Goal: Check status: Check status

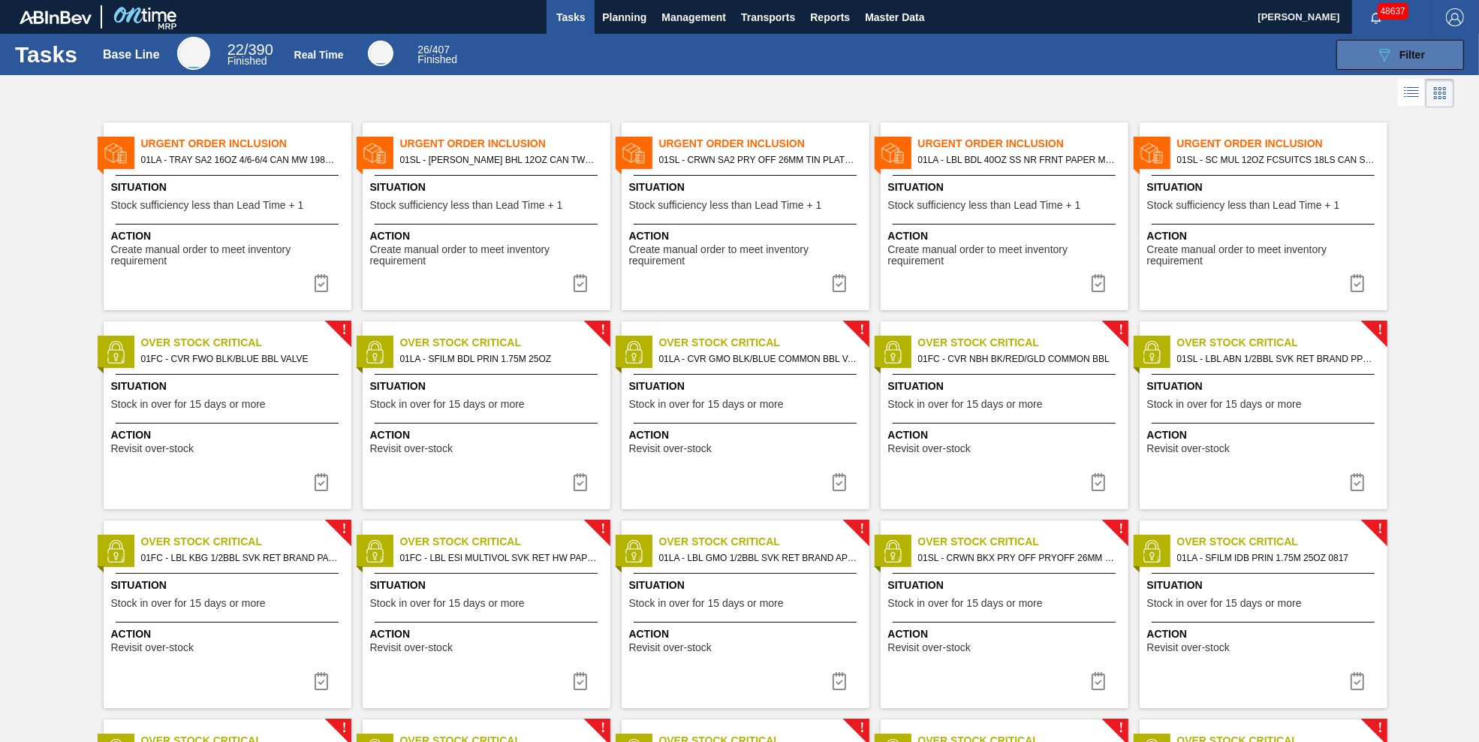
click at [1379, 49] on icon "089F7B8B-B2A5-4AFE-B5C0-19BA573D28AC" at bounding box center [1384, 55] width 18 height 18
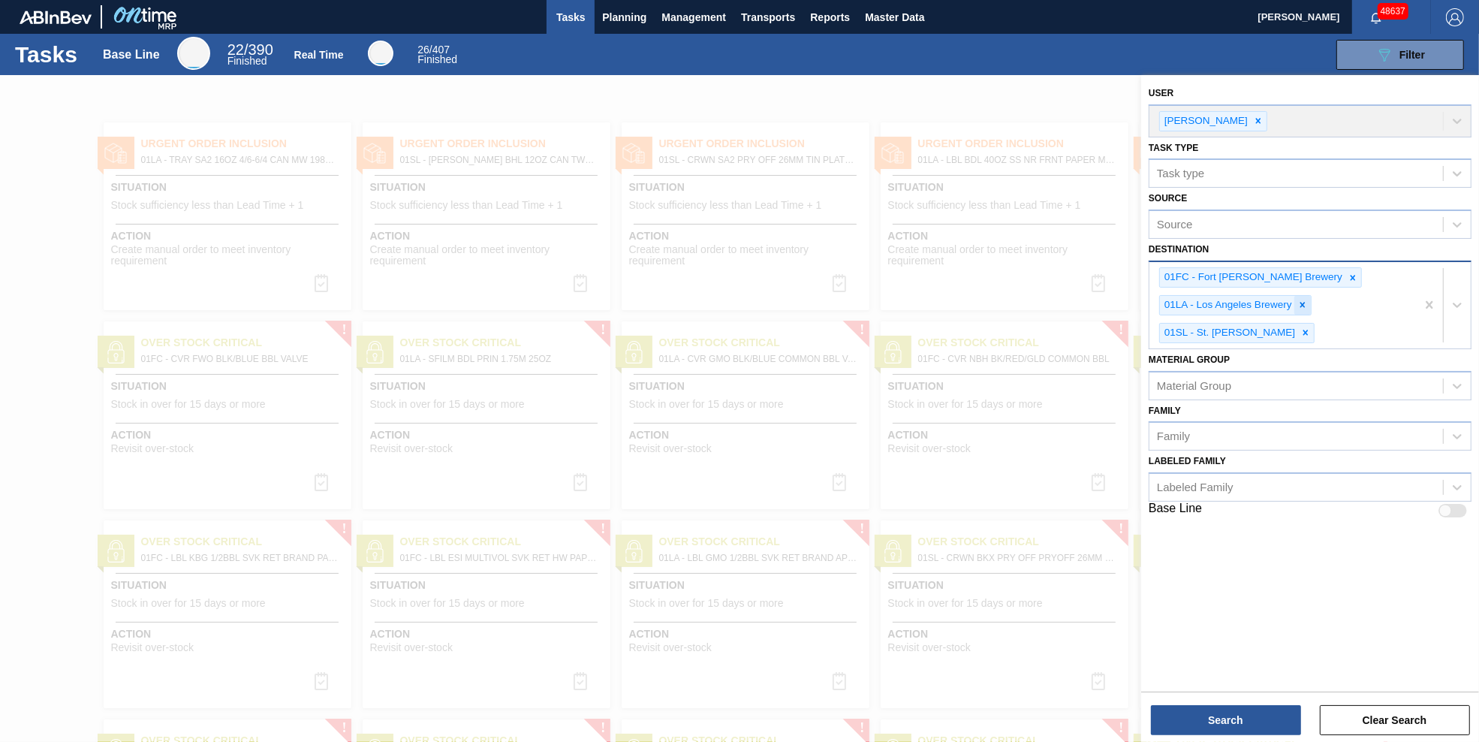
click at [1302, 303] on icon at bounding box center [1301, 304] width 5 height 5
click at [1300, 302] on icon at bounding box center [1305, 304] width 11 height 11
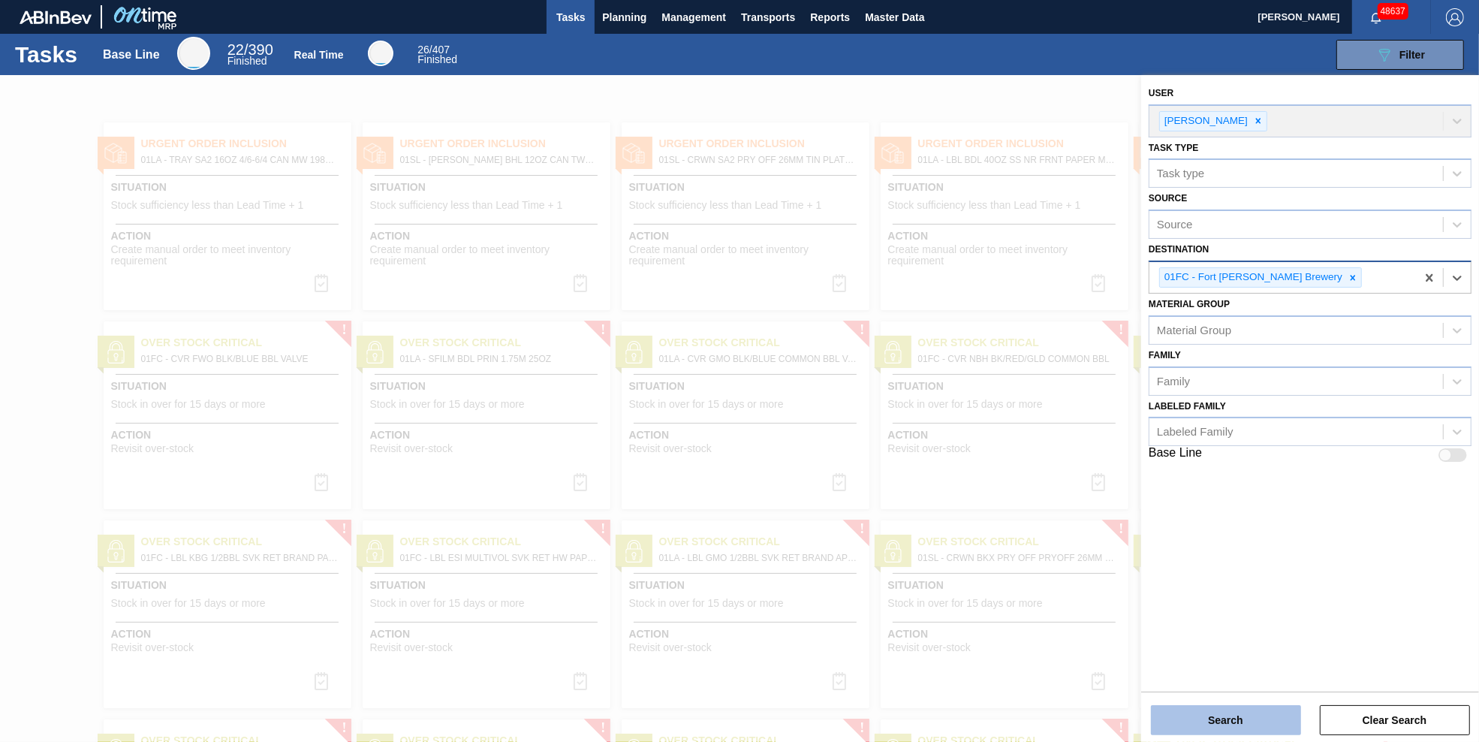
click at [1221, 724] on button "Search" at bounding box center [1226, 720] width 150 height 30
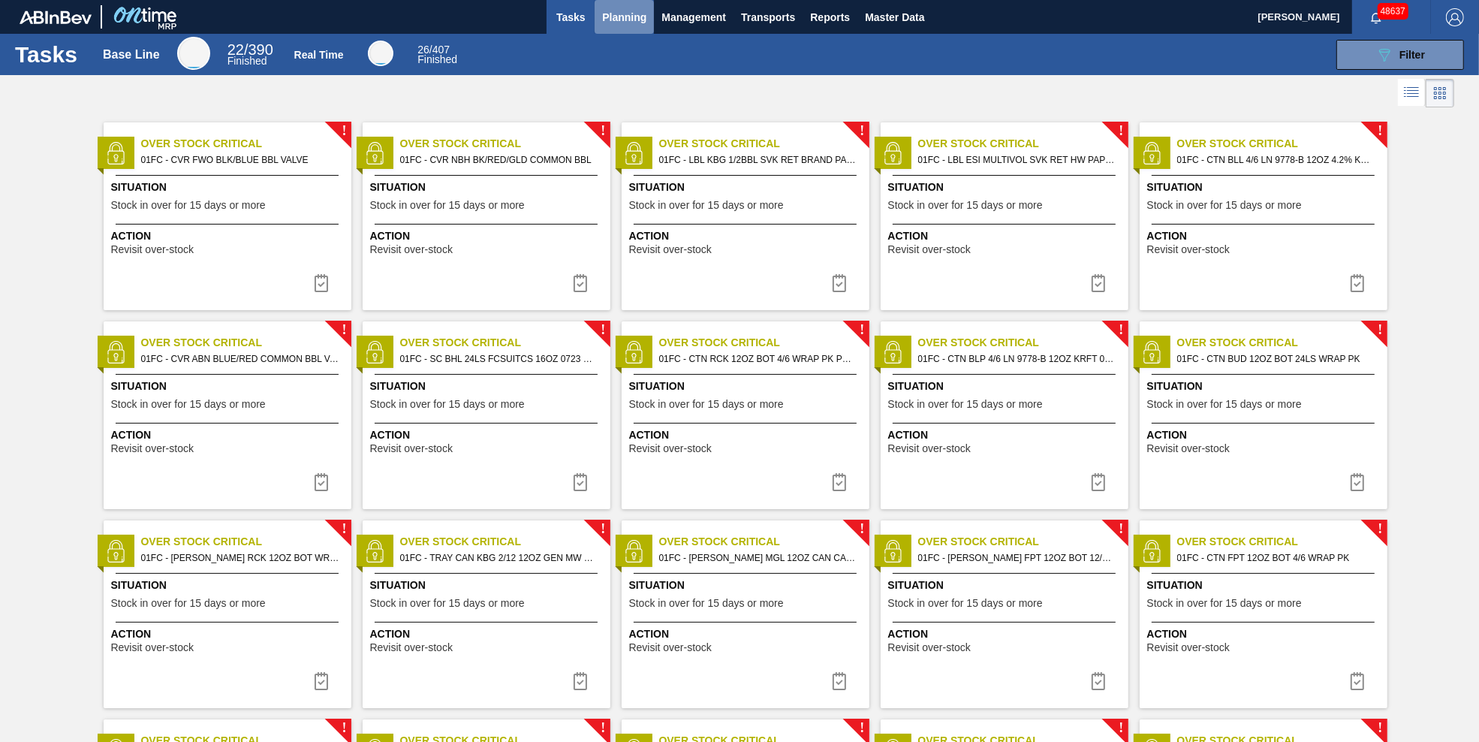
click at [628, 16] on span "Planning" at bounding box center [624, 17] width 44 height 18
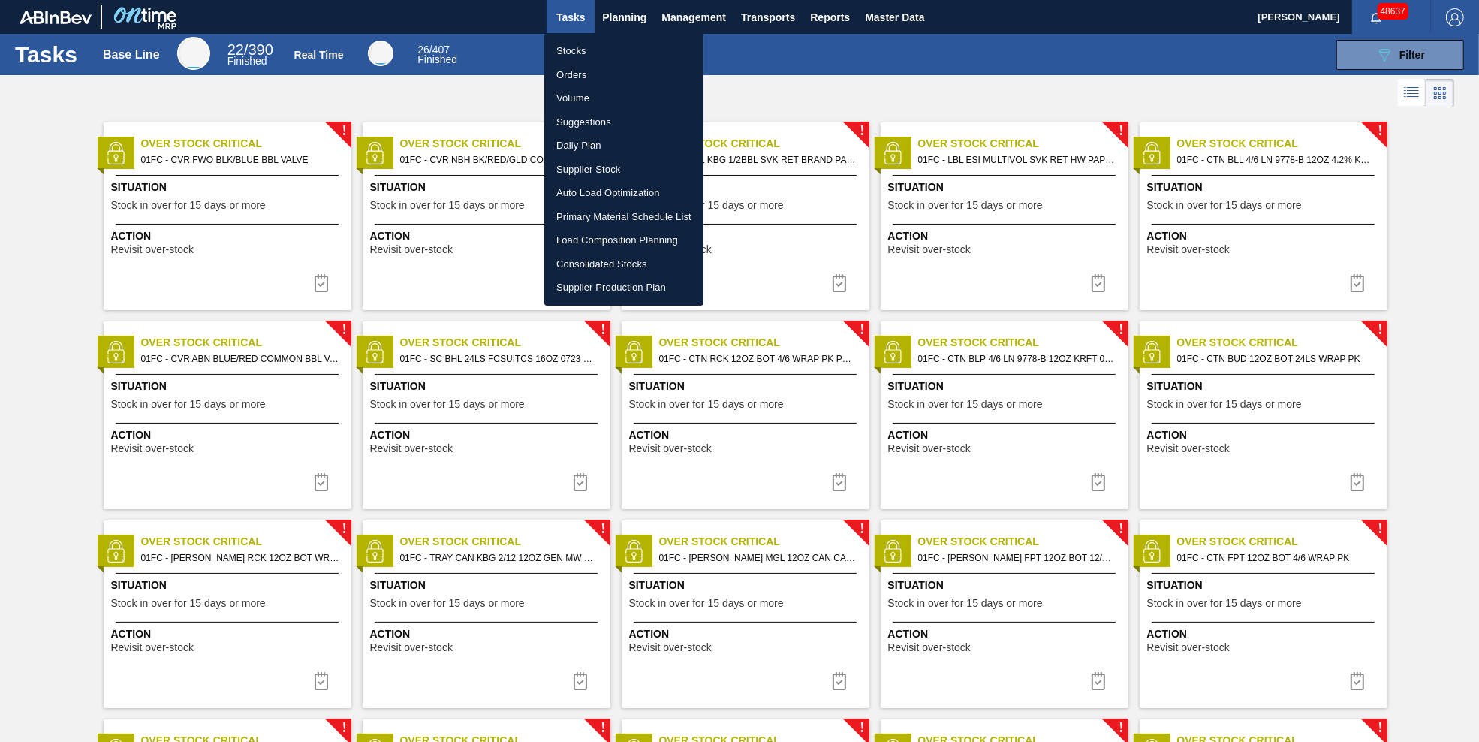
click at [573, 50] on li "Stocks" at bounding box center [623, 51] width 159 height 24
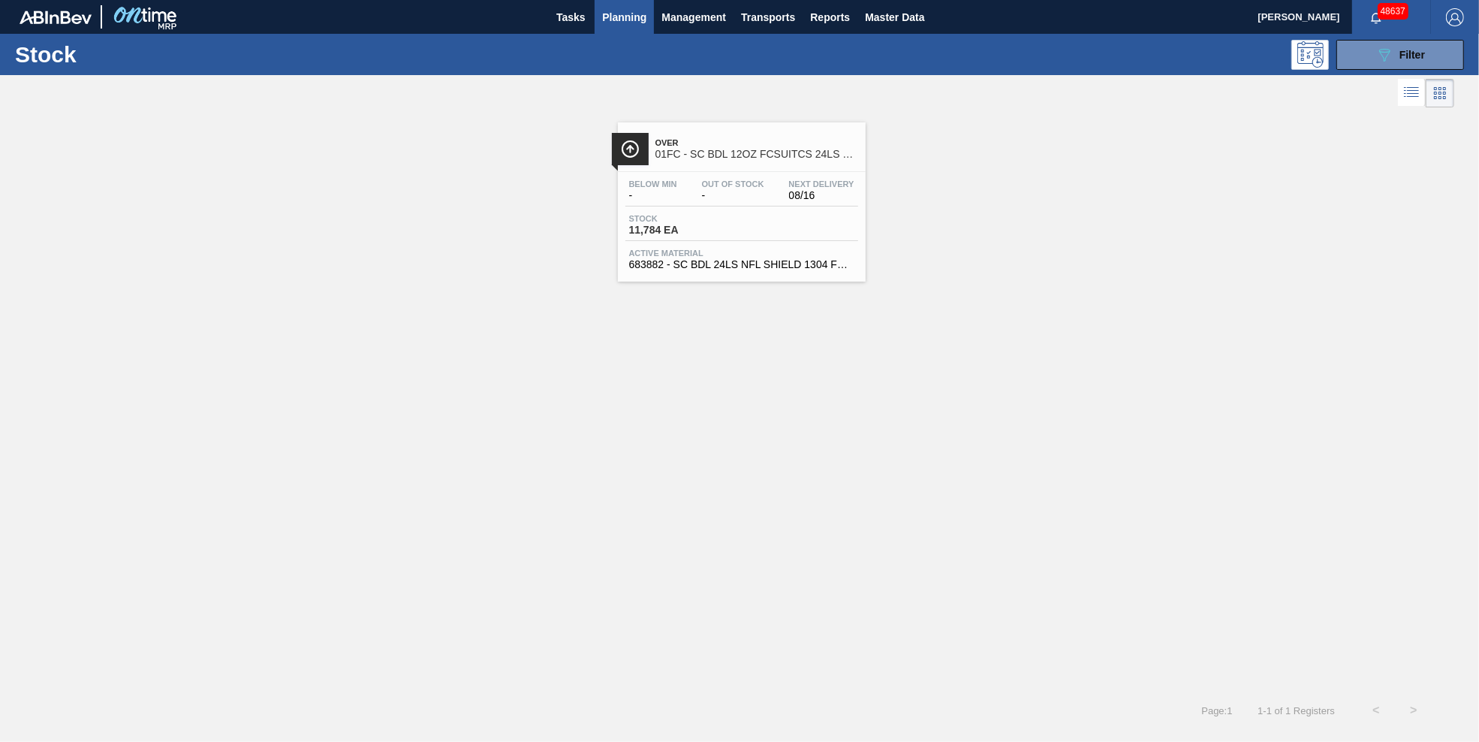
click at [630, 14] on span "Planning" at bounding box center [624, 17] width 44 height 18
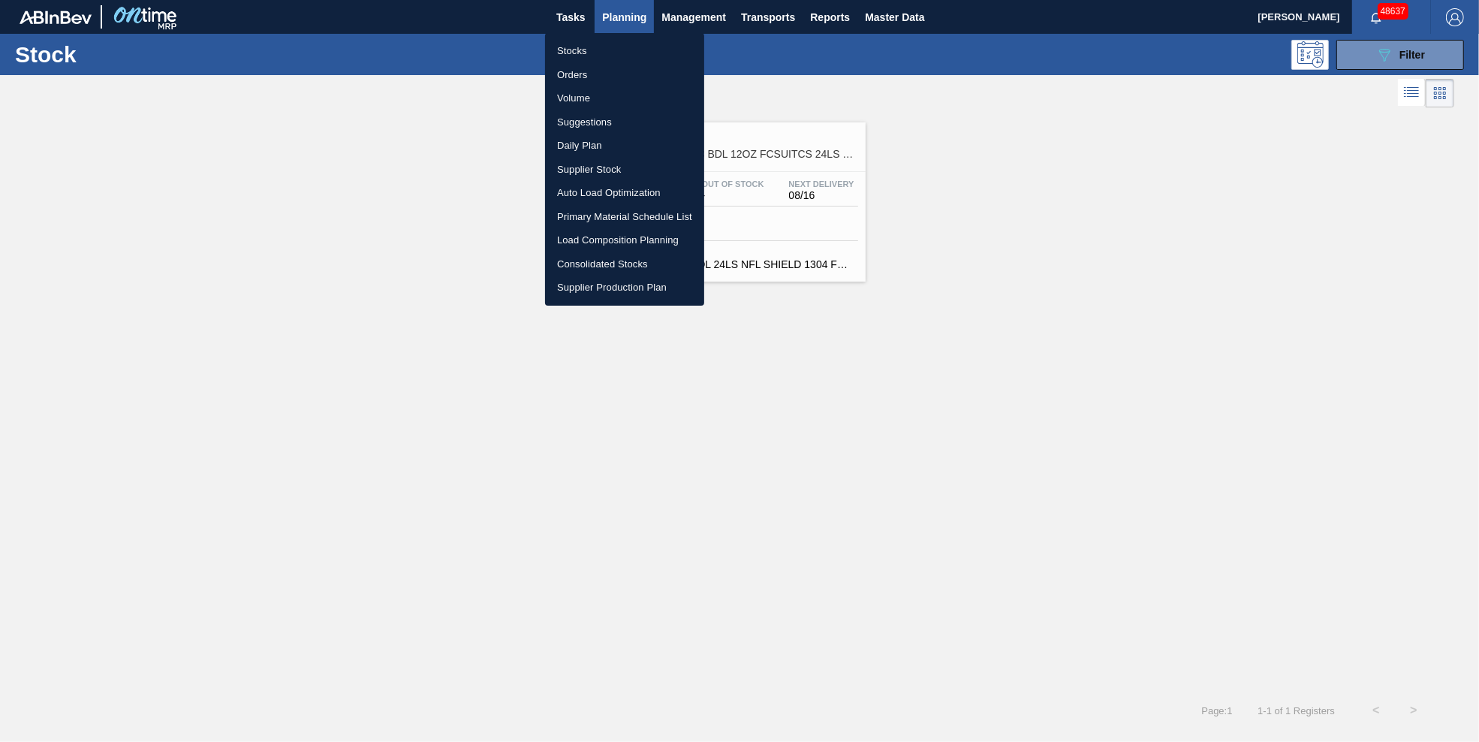
click at [573, 69] on li "Orders" at bounding box center [624, 75] width 159 height 24
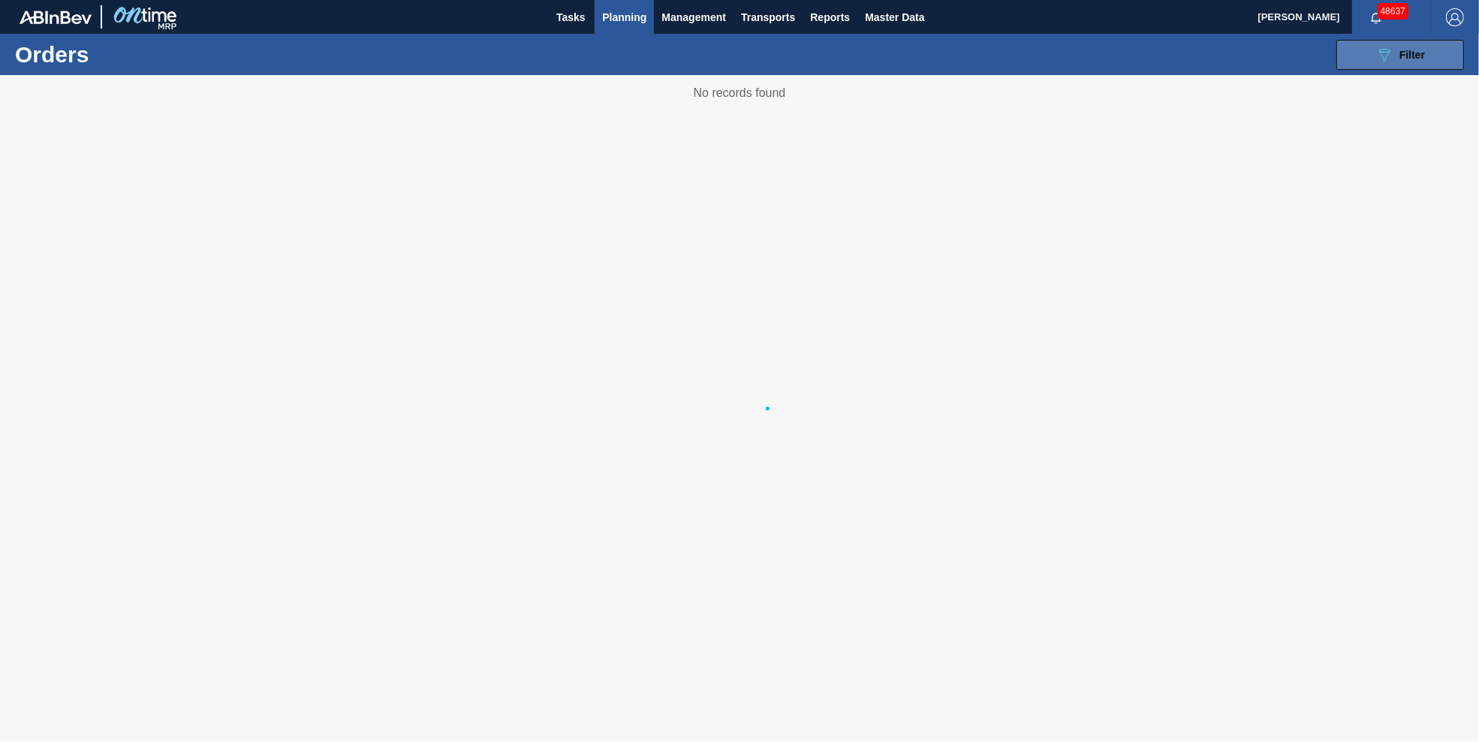
click at [1389, 56] on icon "089F7B8B-B2A5-4AFE-B5C0-19BA573D28AC" at bounding box center [1384, 55] width 18 height 18
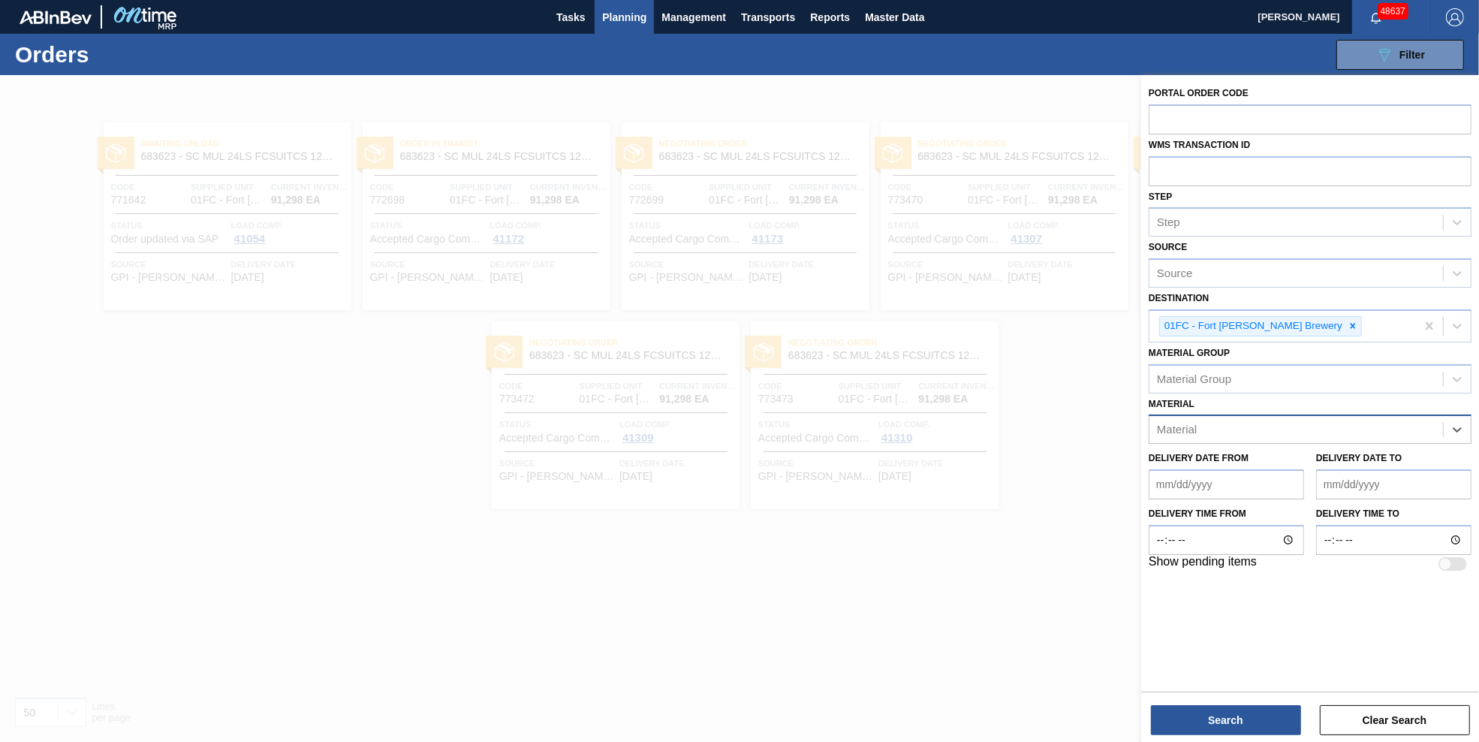
click at [1344, 424] on div "Material" at bounding box center [1295, 430] width 293 height 22
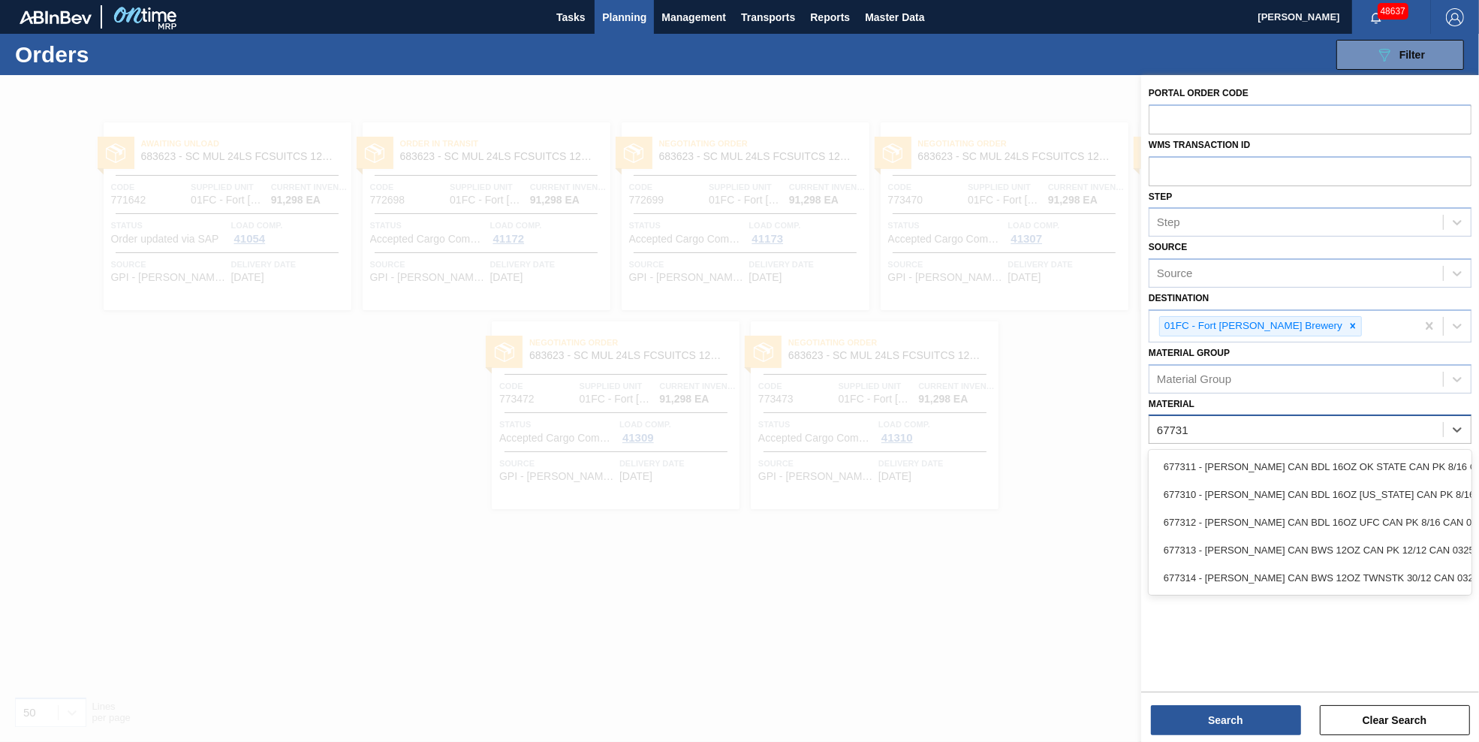
type input "677310"
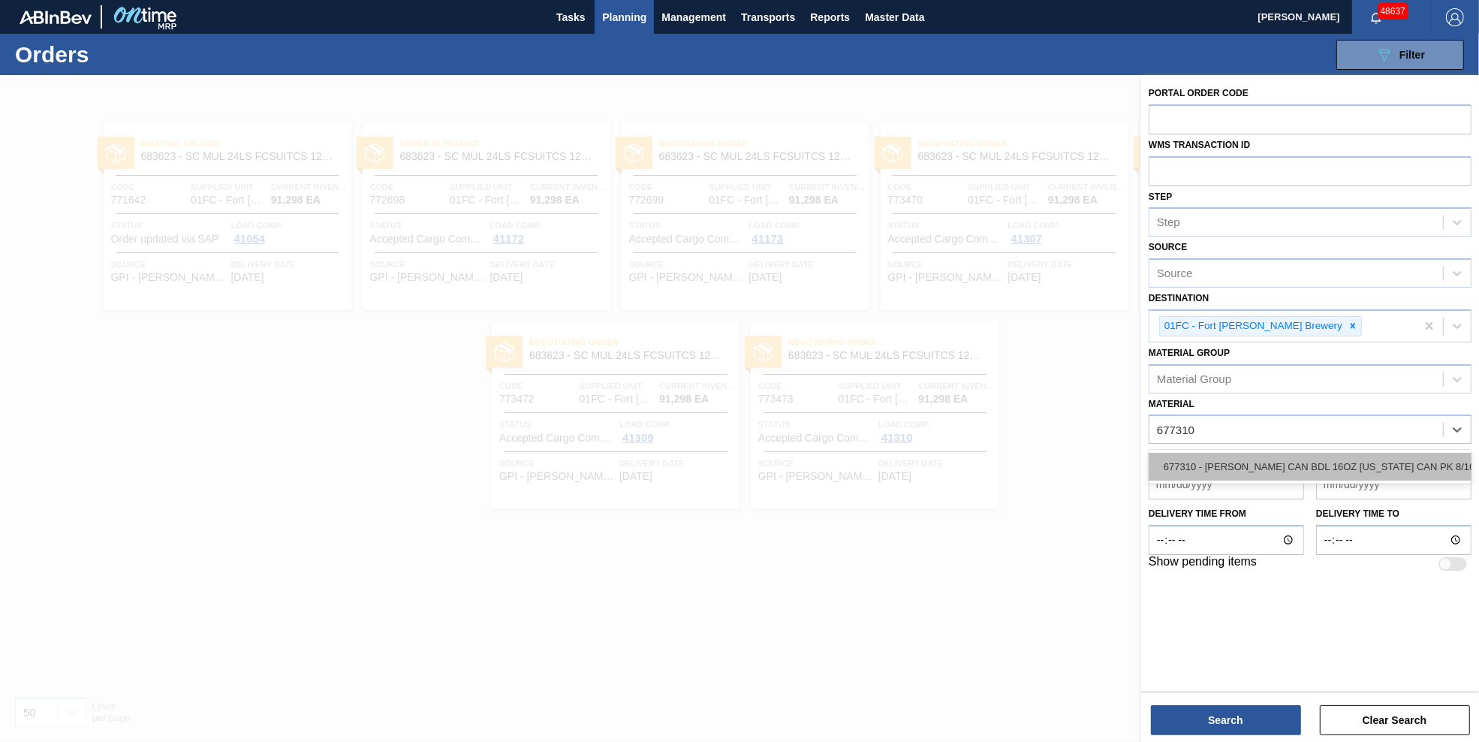
click at [1359, 461] on div "677310 - [PERSON_NAME] CAN BDL 16OZ [US_STATE] CAN PK 8/16 C" at bounding box center [1309, 467] width 323 height 28
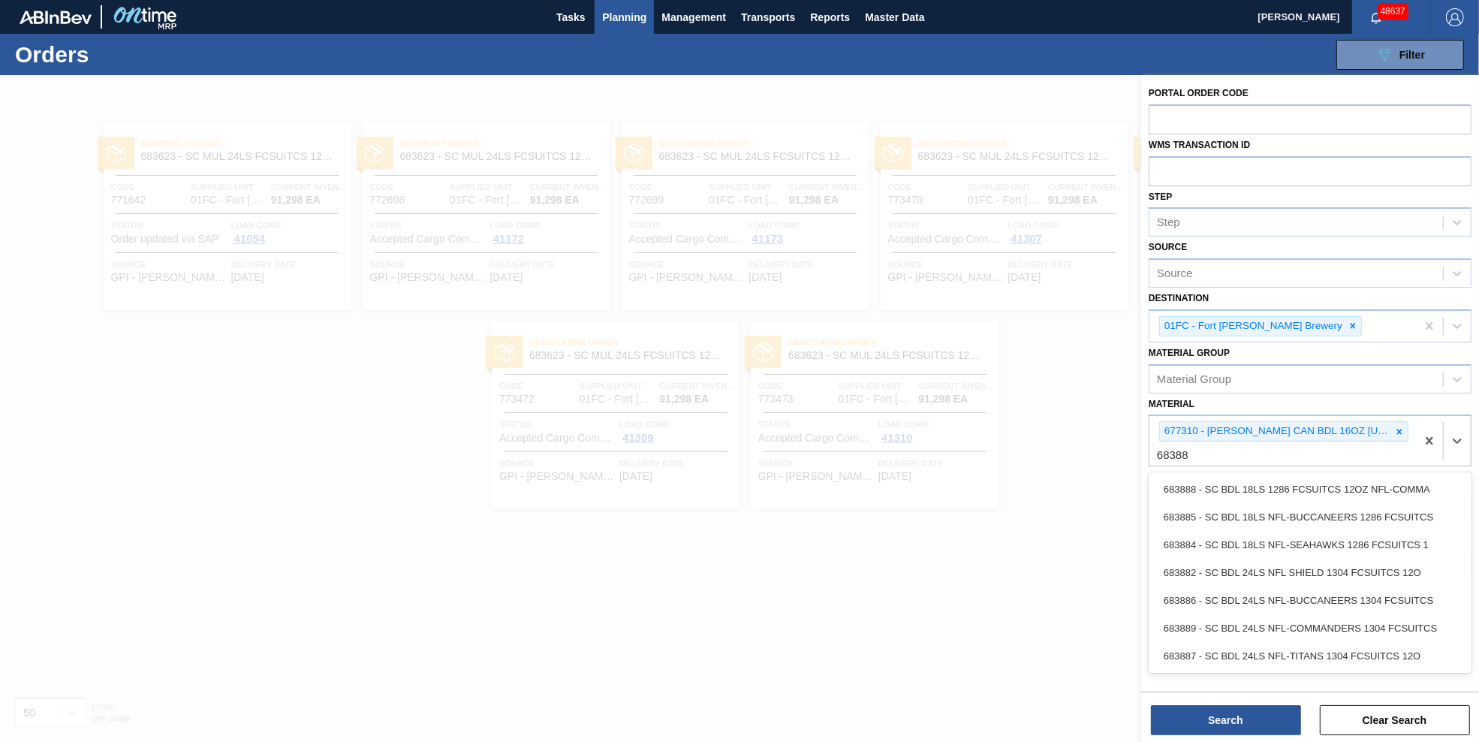
type input "683882"
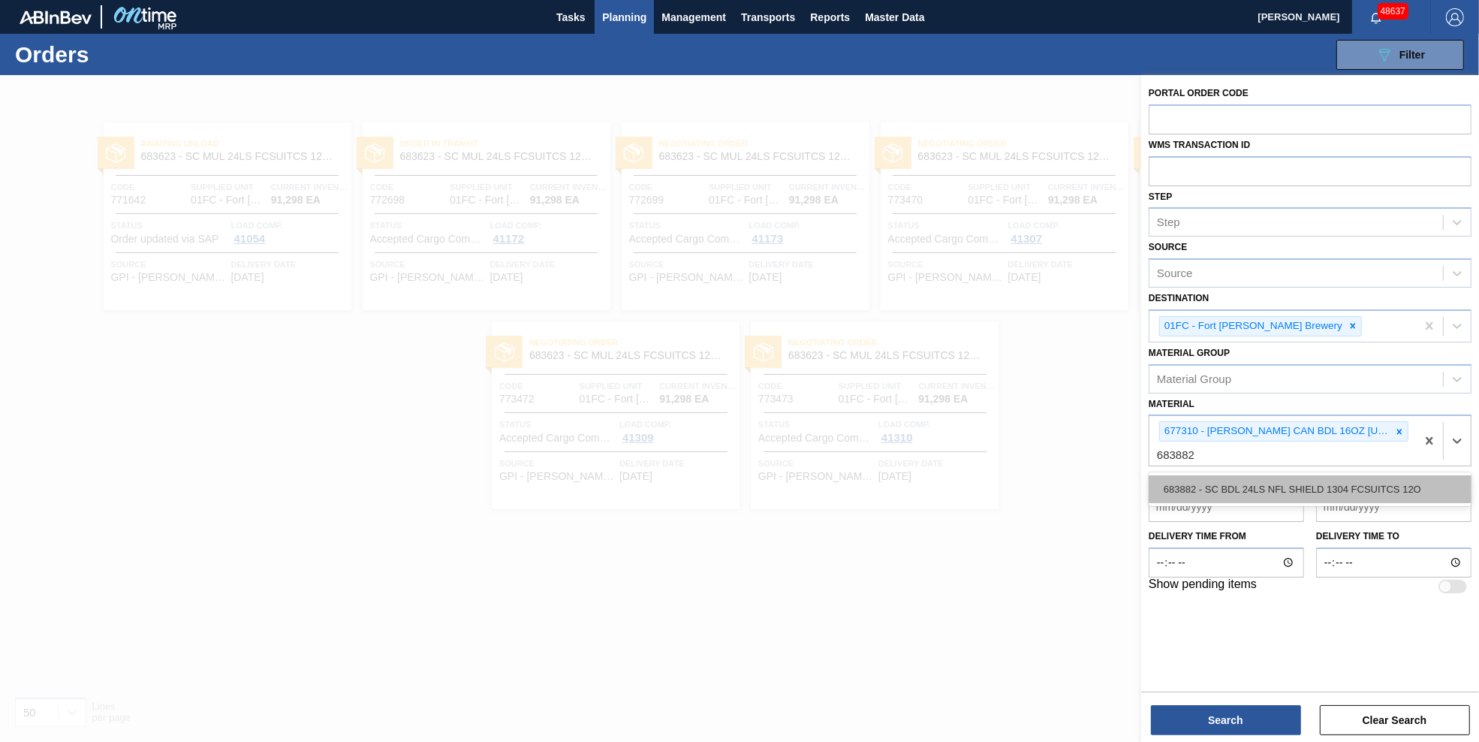
click at [1435, 482] on div "683882 - SC BDL 24LS NFL SHIELD 1304 FCSUITCS 12O" at bounding box center [1309, 489] width 323 height 28
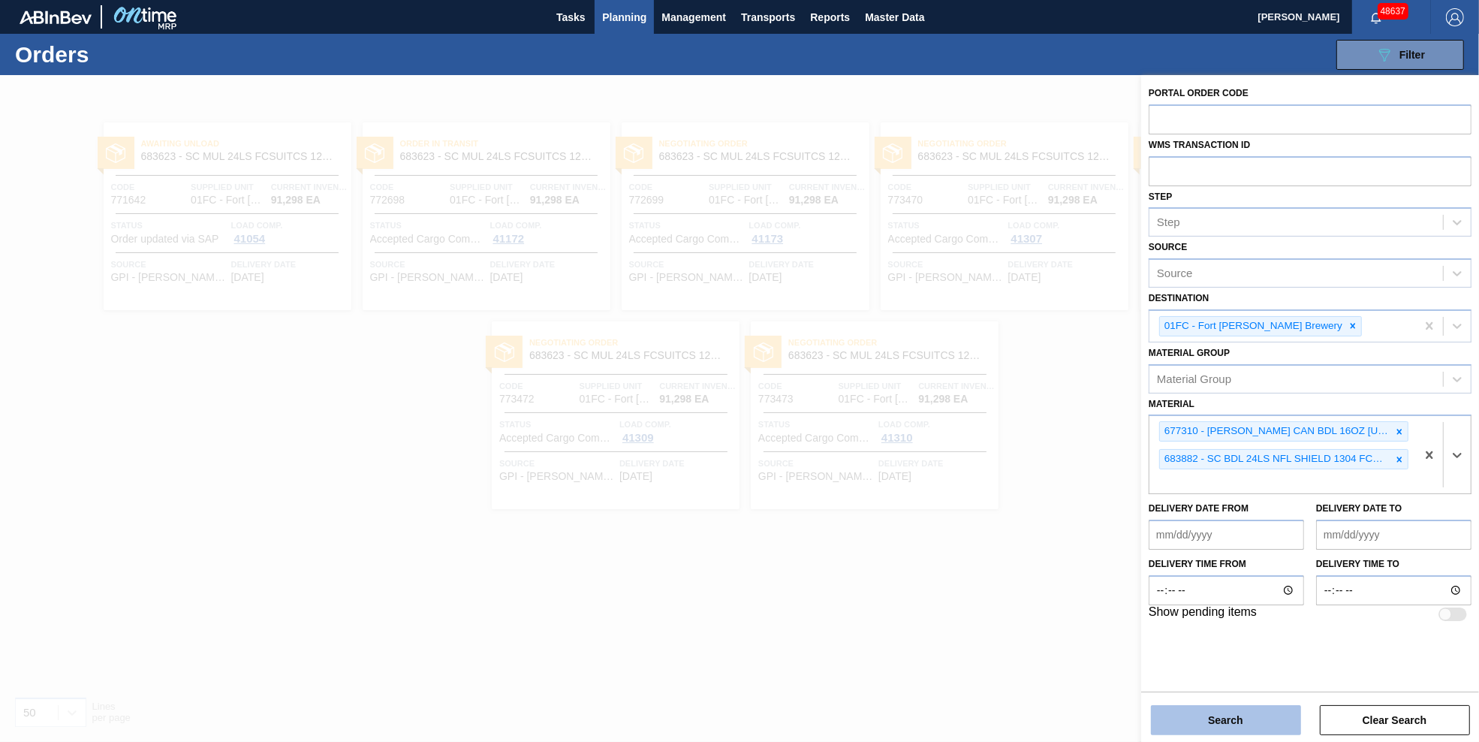
click at [1226, 726] on button "Search" at bounding box center [1226, 720] width 150 height 30
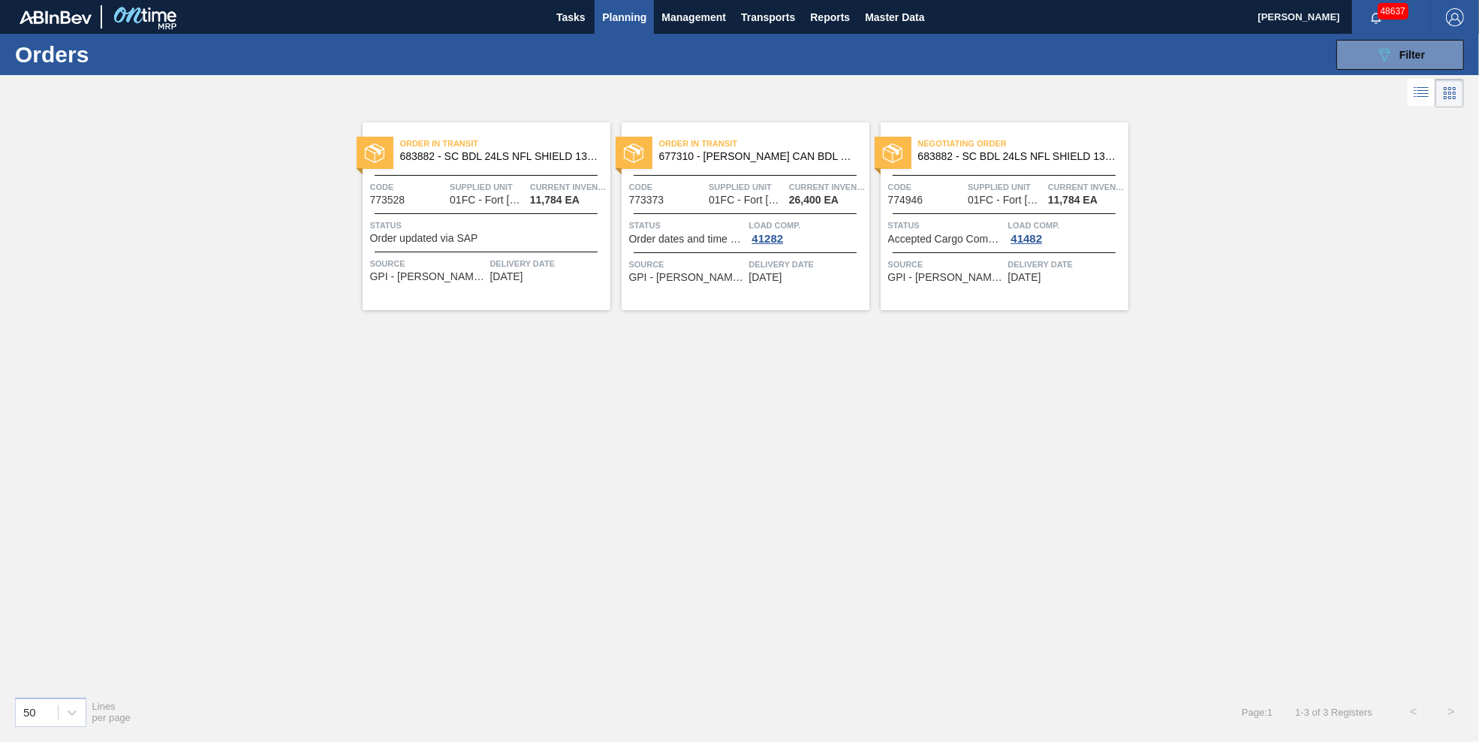
click at [483, 220] on span "Status" at bounding box center [488, 225] width 236 height 15
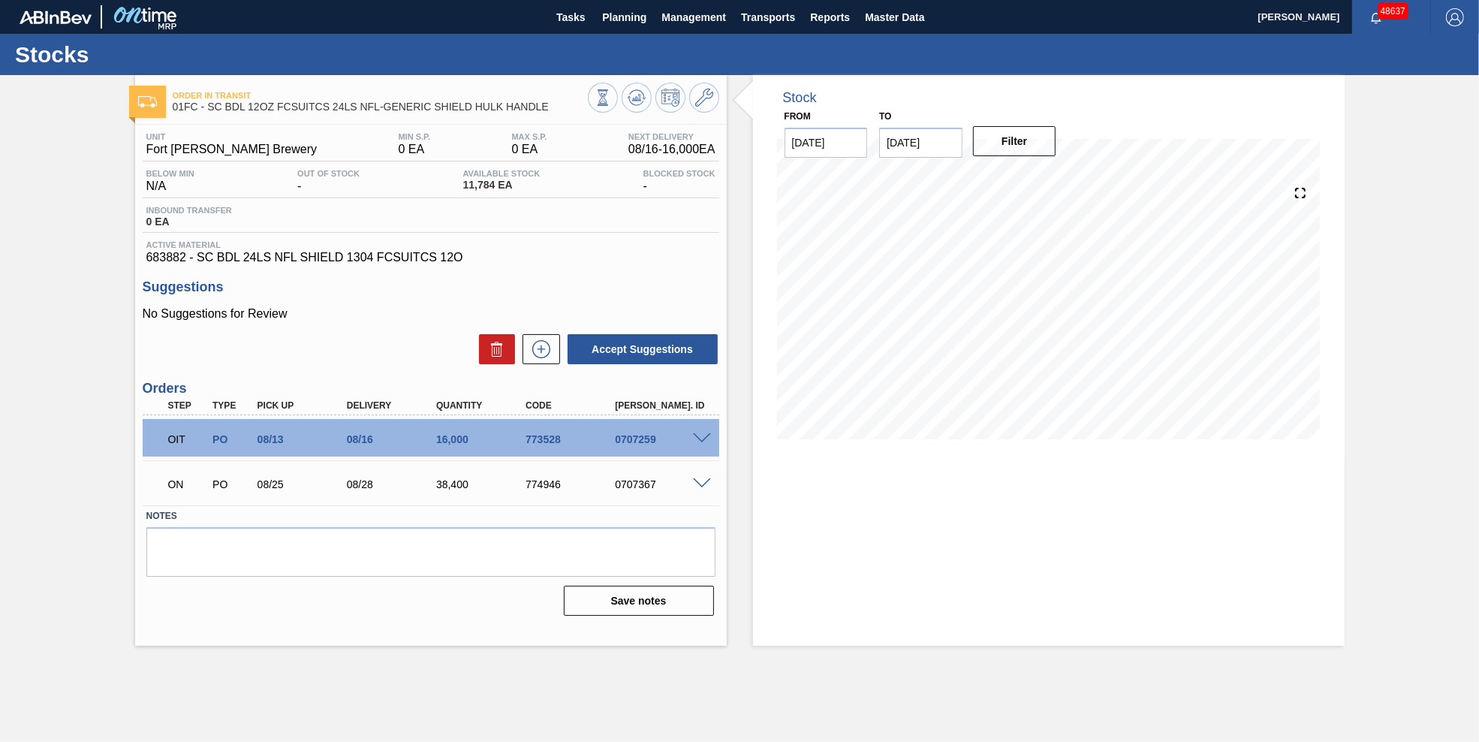
click at [703, 436] on span at bounding box center [702, 438] width 18 height 11
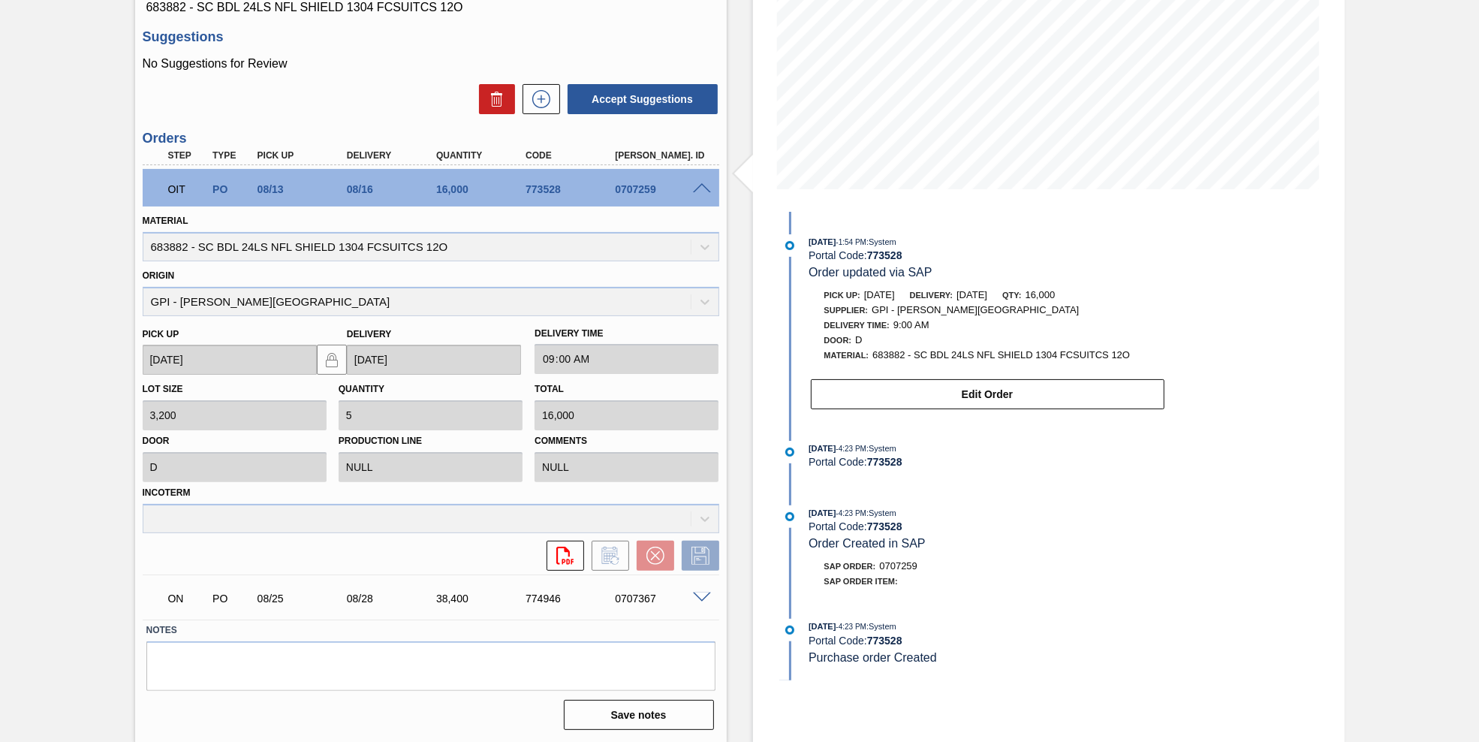
scroll to position [25, 0]
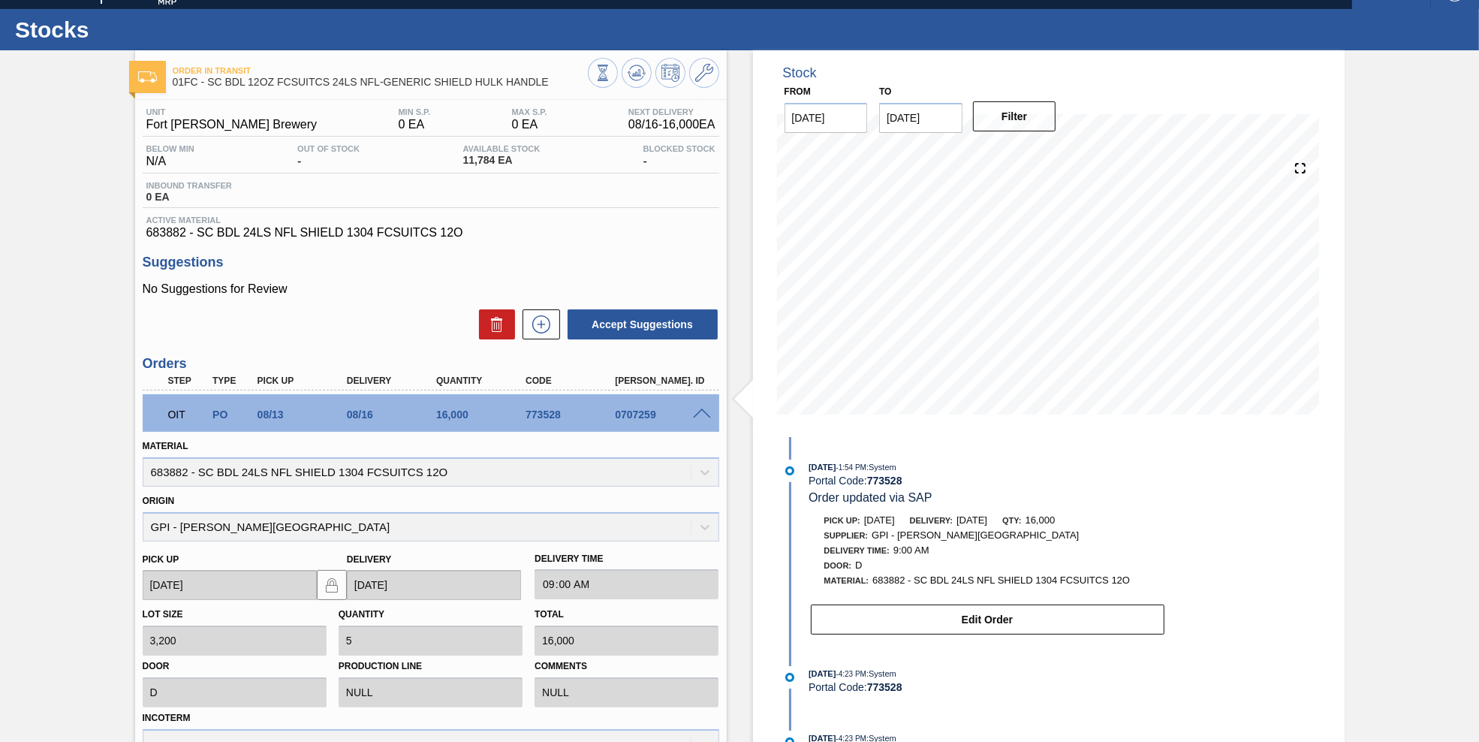
click at [698, 413] on span at bounding box center [702, 413] width 18 height 11
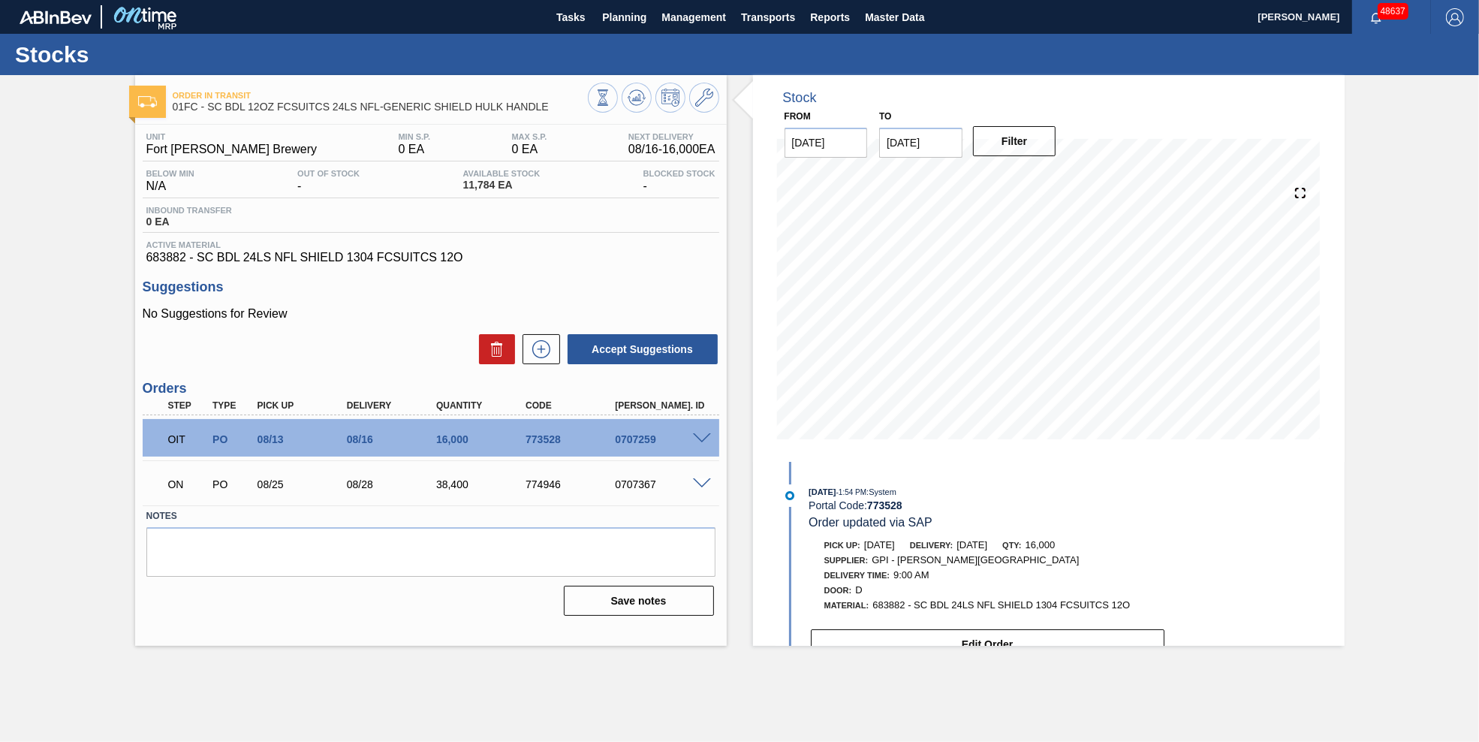
click at [700, 489] on span at bounding box center [702, 483] width 18 height 11
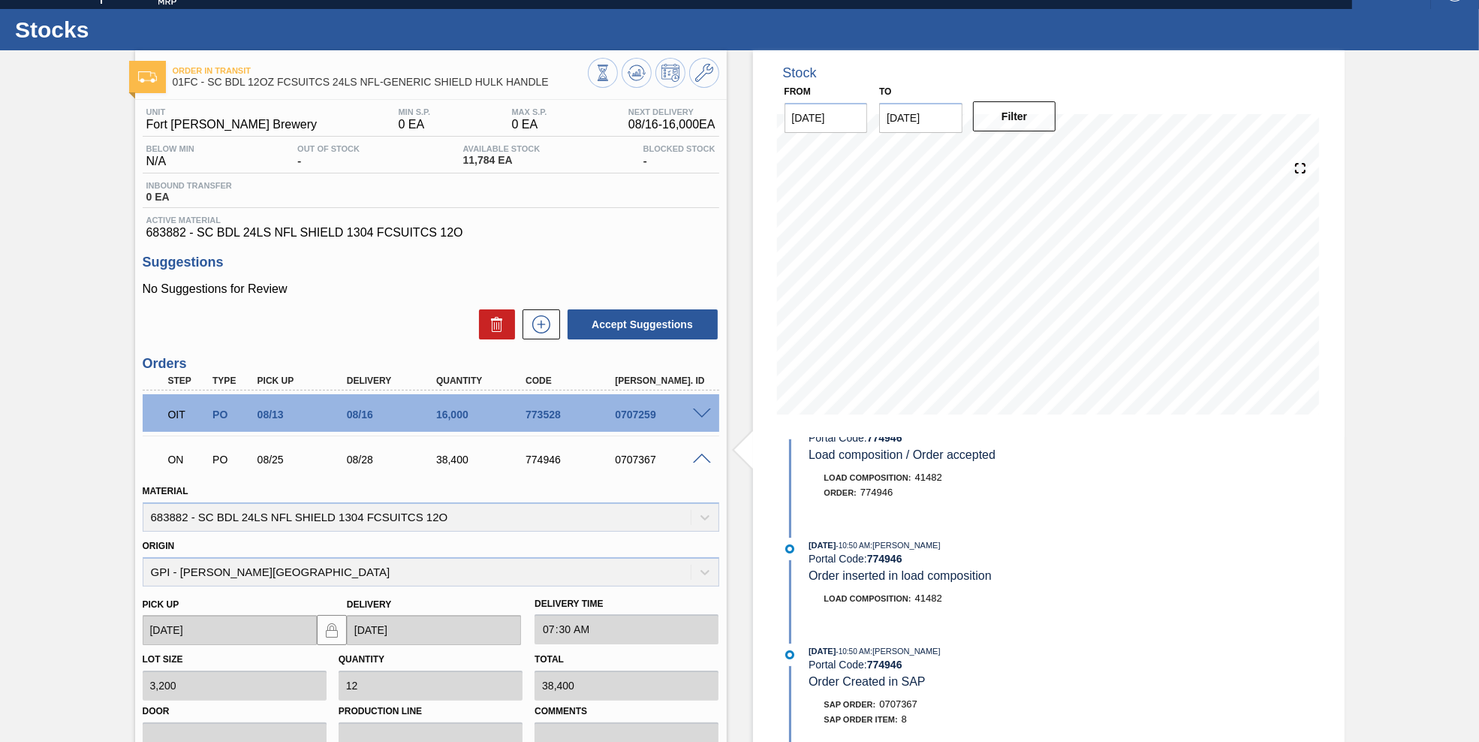
scroll to position [250, 0]
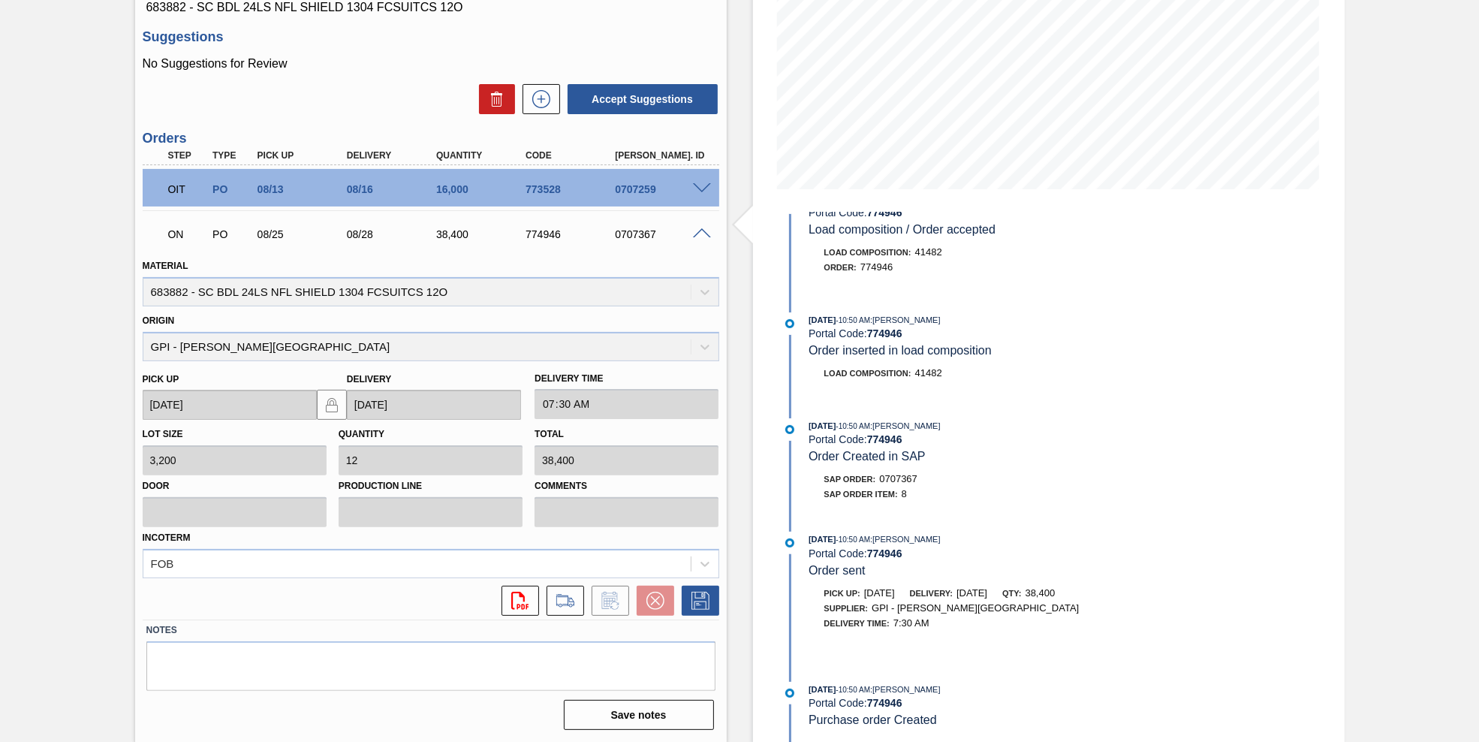
click at [698, 233] on span at bounding box center [702, 233] width 18 height 11
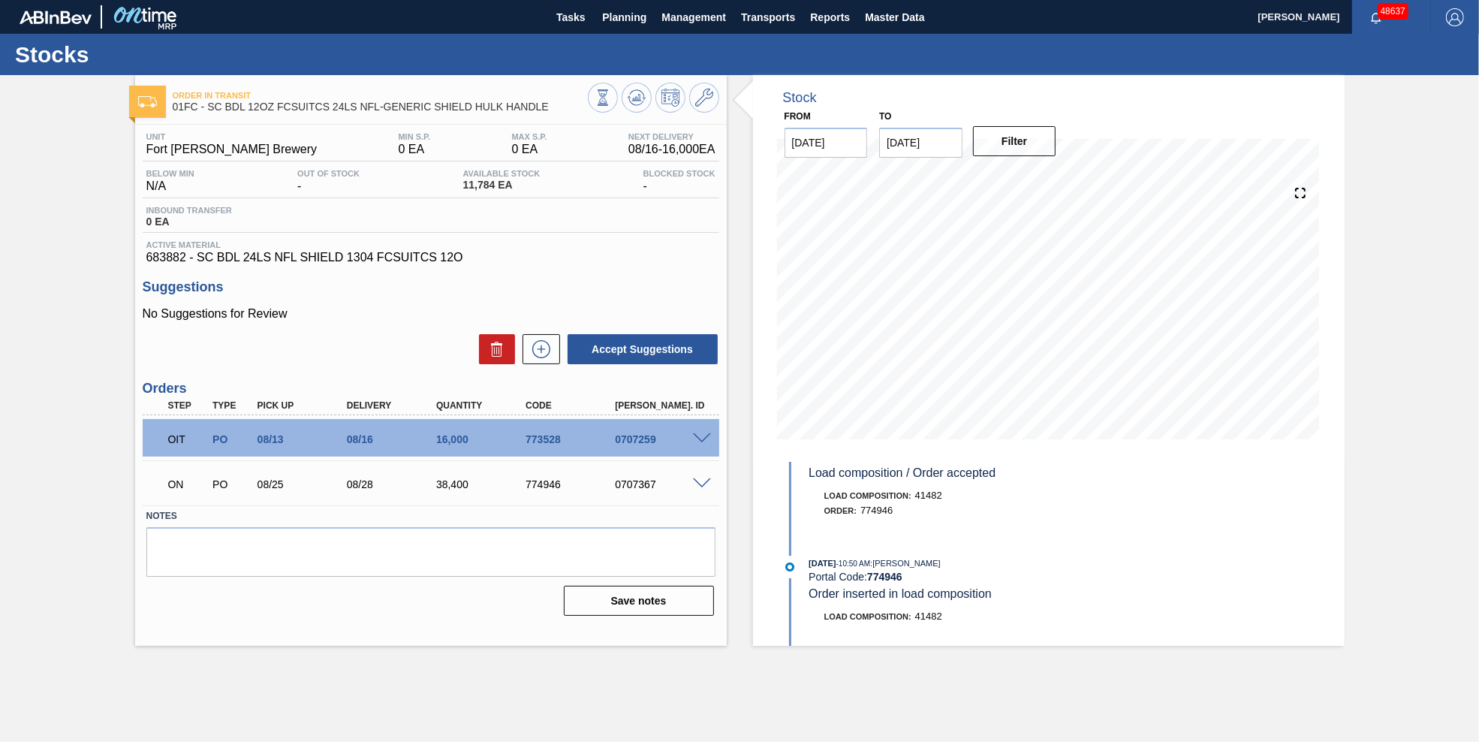
scroll to position [0, 0]
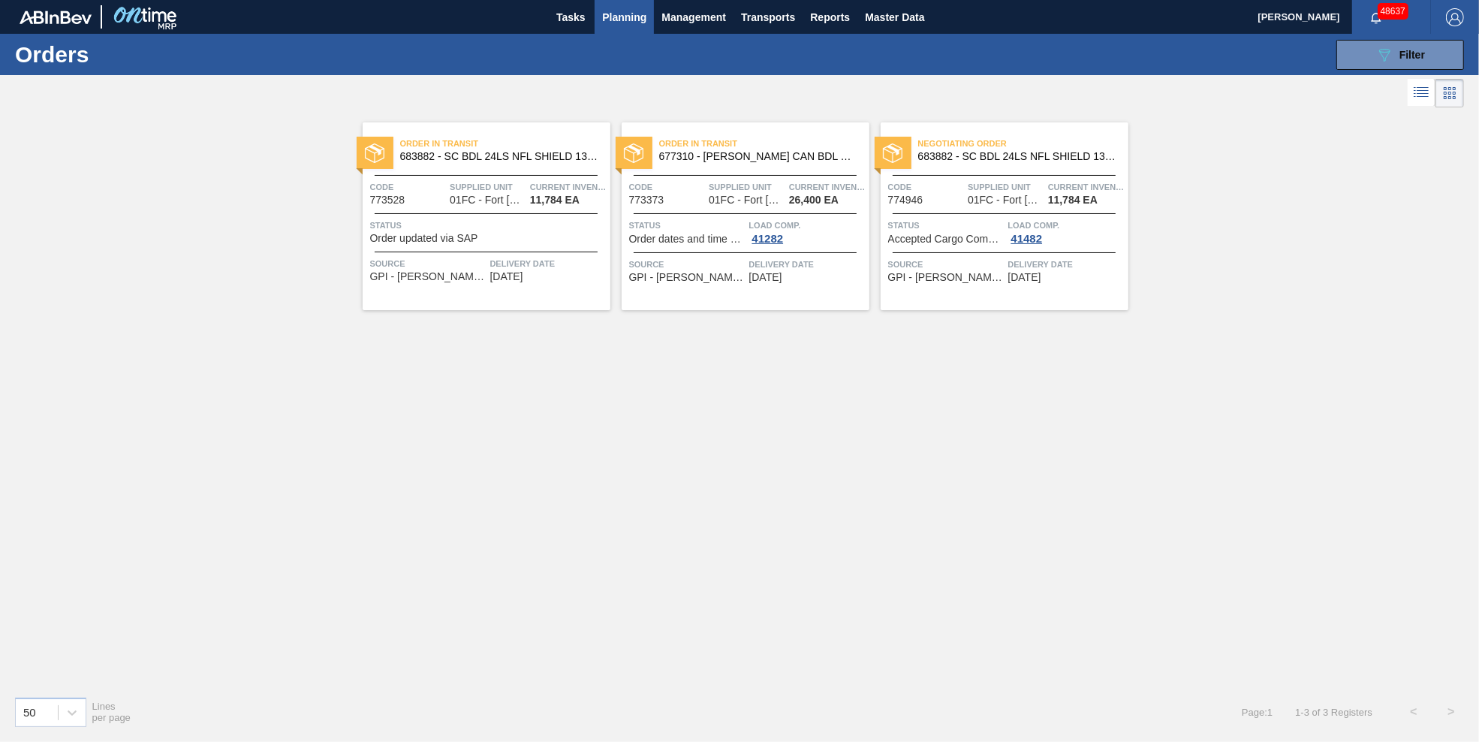
click at [747, 206] on div "Order in transit 677310 - [PERSON_NAME] CAN BDL 16OZ [US_STATE] CAN PK 8/16 C C…" at bounding box center [745, 216] width 248 height 188
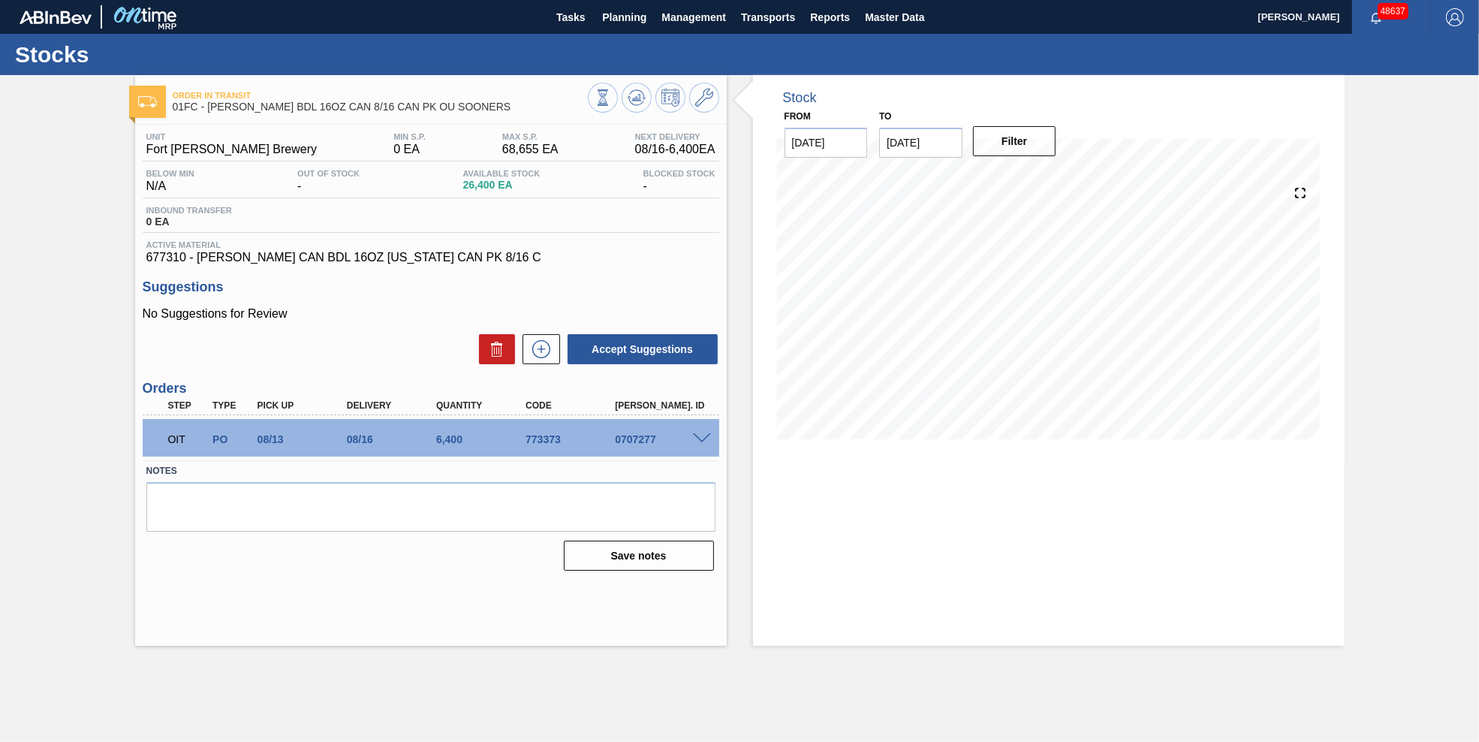
click at [703, 441] on span at bounding box center [702, 438] width 18 height 11
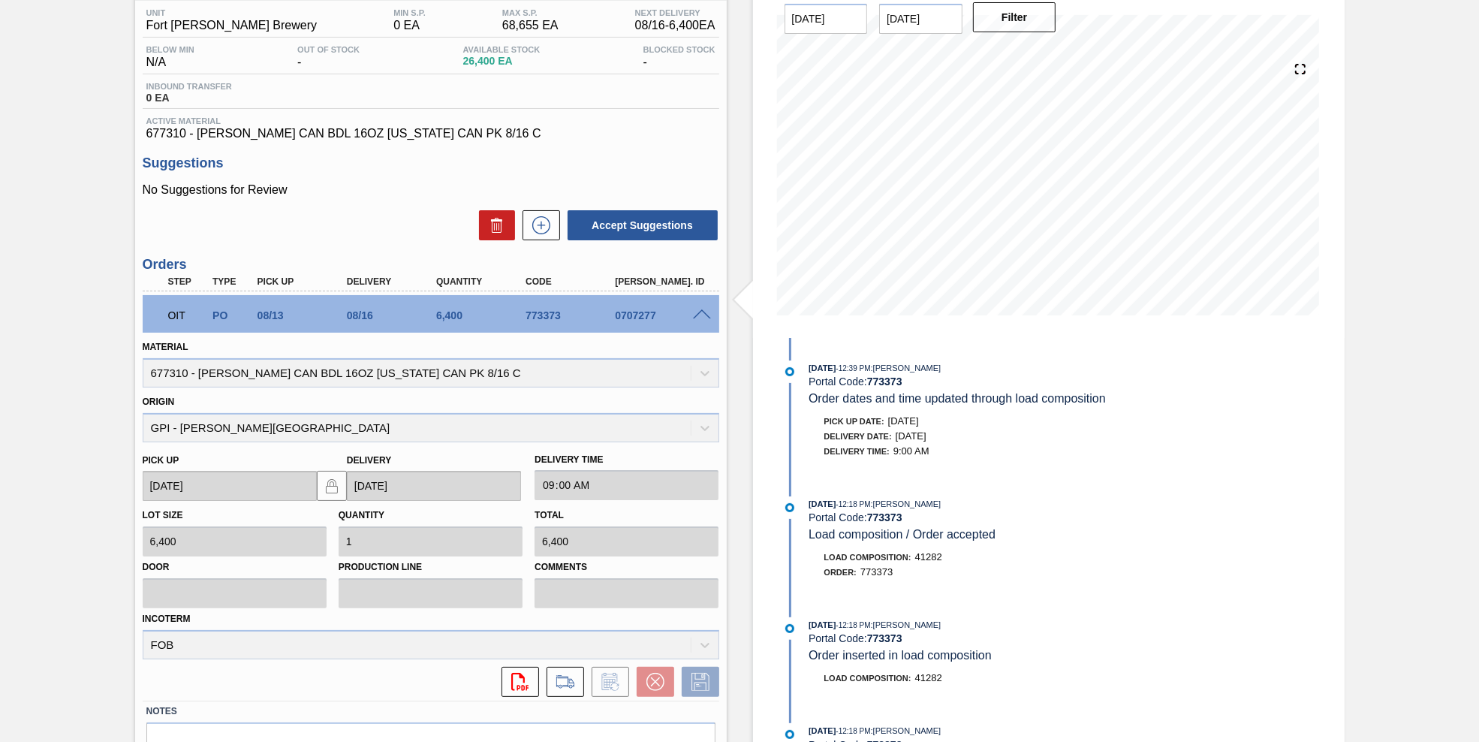
scroll to position [205, 0]
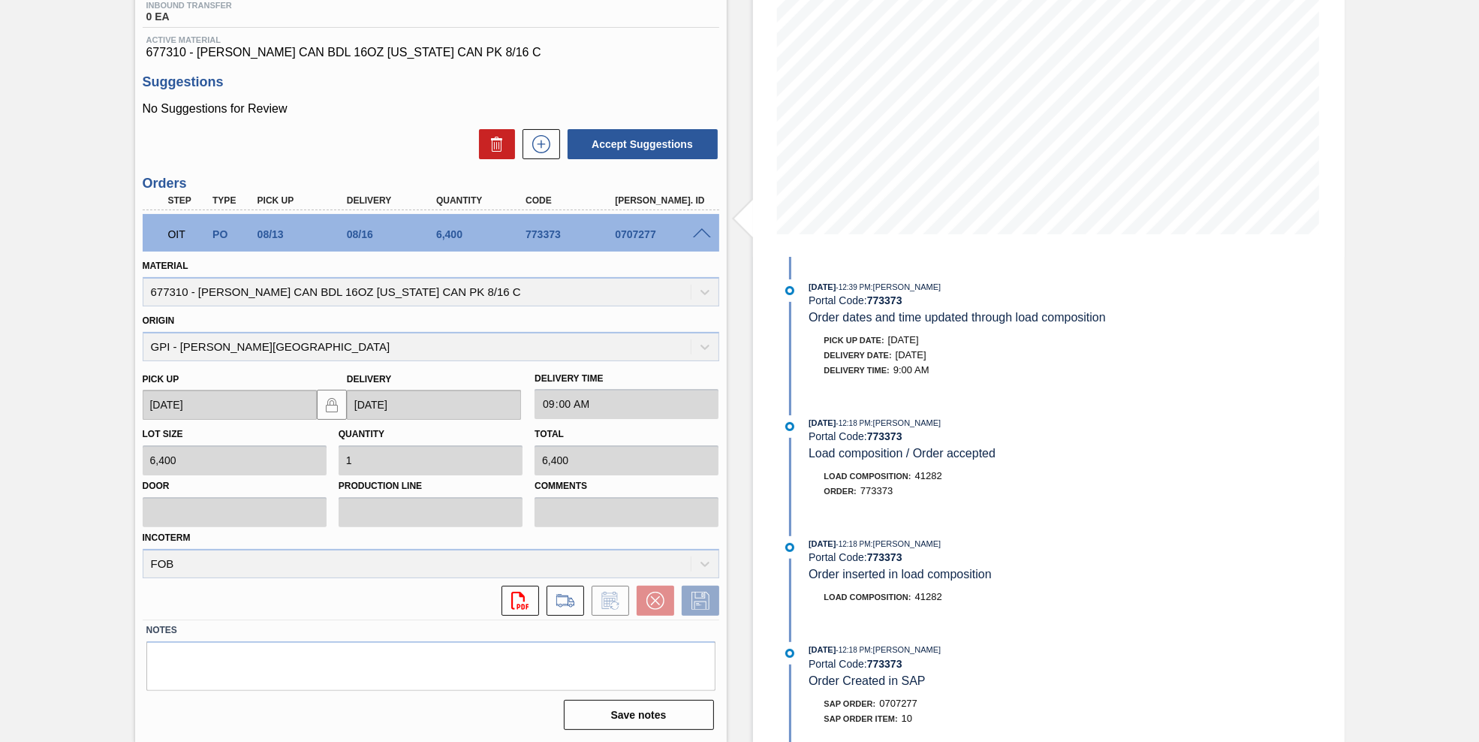
click at [1065, 520] on div "[DATE] 12:39 PM : [PERSON_NAME] Portal Code: 773373 Order dates and time update…" at bounding box center [972, 500] width 387 height 486
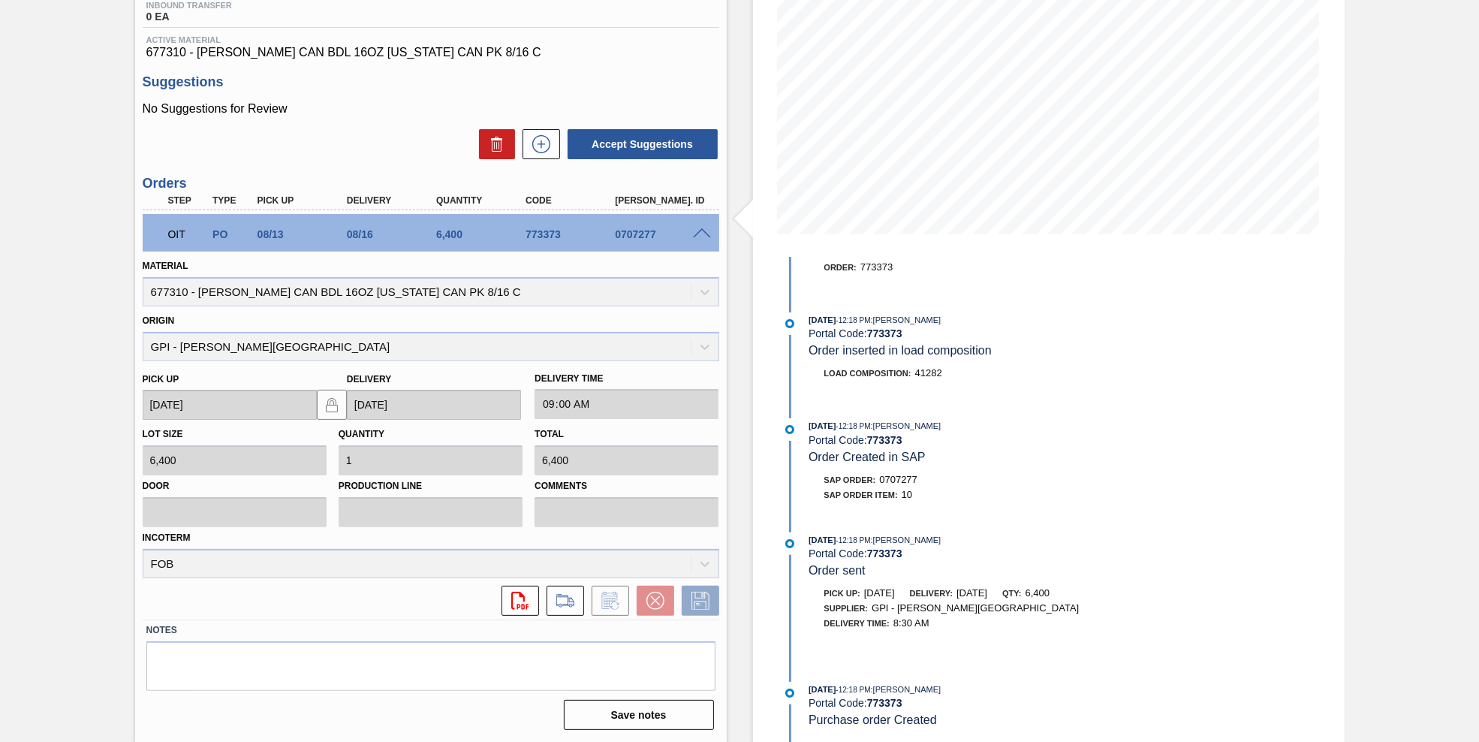
scroll to position [233, 0]
click at [1078, 355] on div "[DATE] 12:18 PM : [PERSON_NAME] Portal Code: 773373 Order inserted in load comp…" at bounding box center [972, 353] width 387 height 83
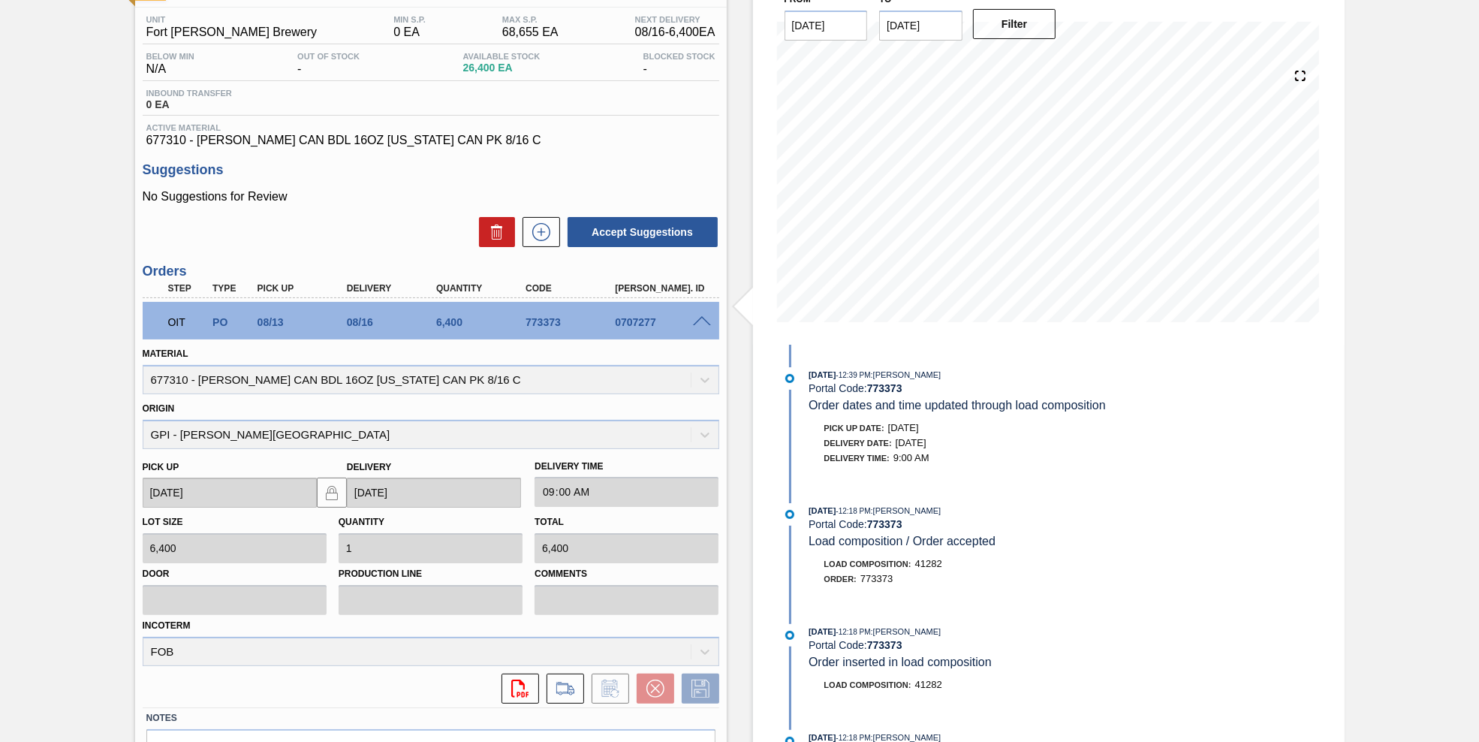
scroll to position [0, 0]
